Goal: Transaction & Acquisition: Subscribe to service/newsletter

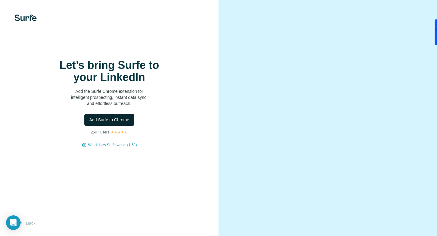
click at [113, 121] on span "Add Surfe to Chrome" at bounding box center [109, 120] width 40 height 6
click at [116, 145] on span "Watch how Surfe works (1:58)" at bounding box center [112, 144] width 49 height 5
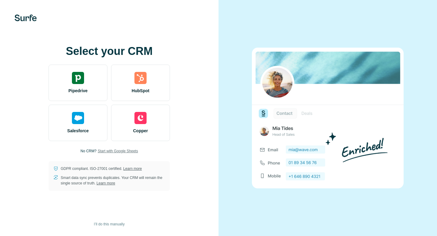
click at [127, 151] on span "Start with Google Sheets" at bounding box center [118, 150] width 40 height 5
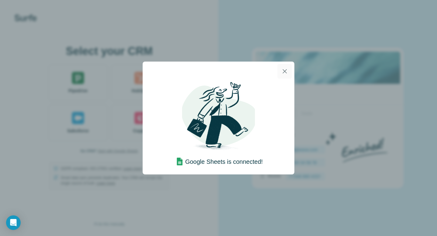
click at [284, 71] on icon "button" at bounding box center [284, 71] width 4 height 4
